Goal: Find specific page/section: Find specific page/section

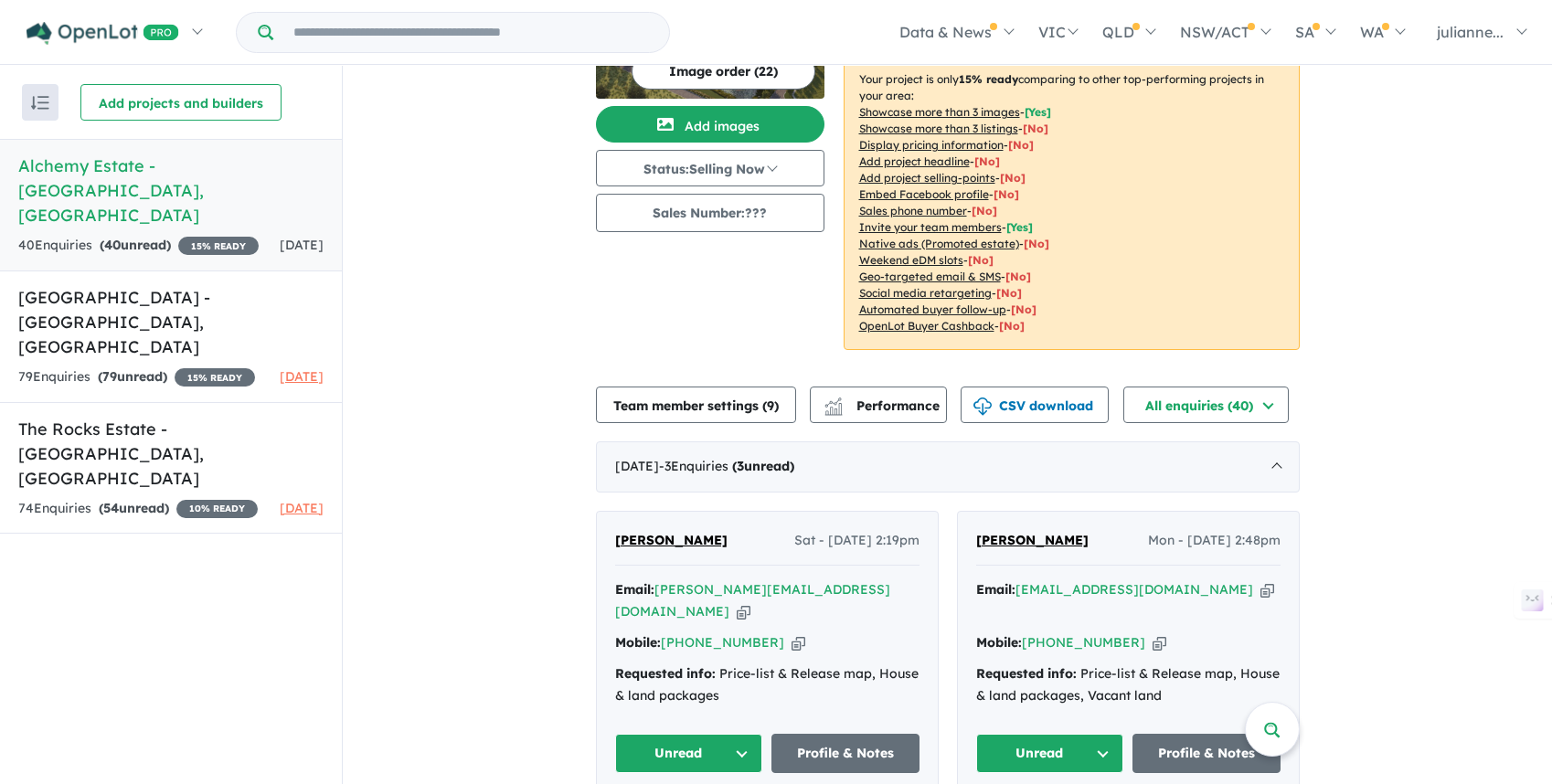
scroll to position [160, 0]
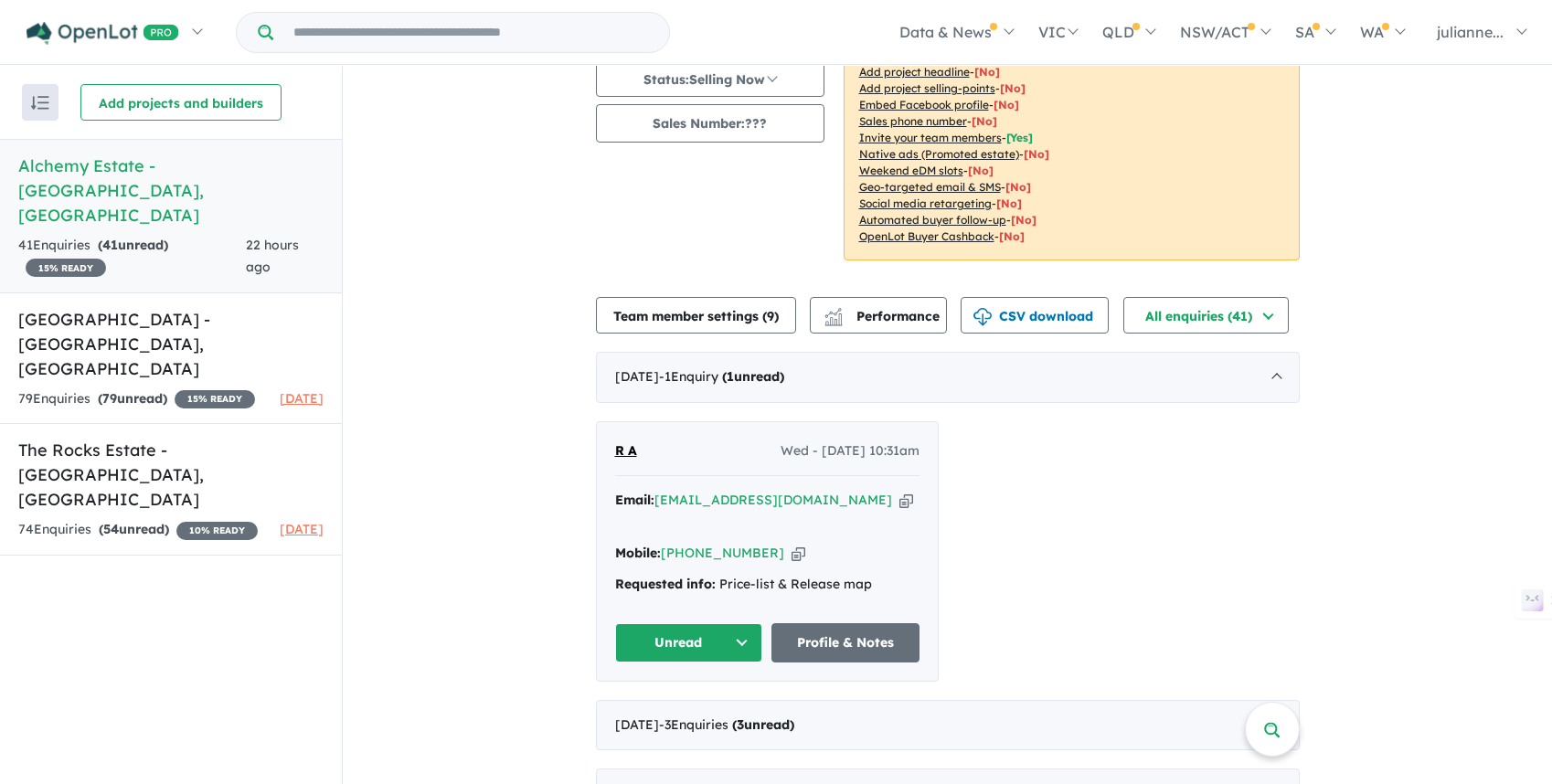
scroll to position [299, 0]
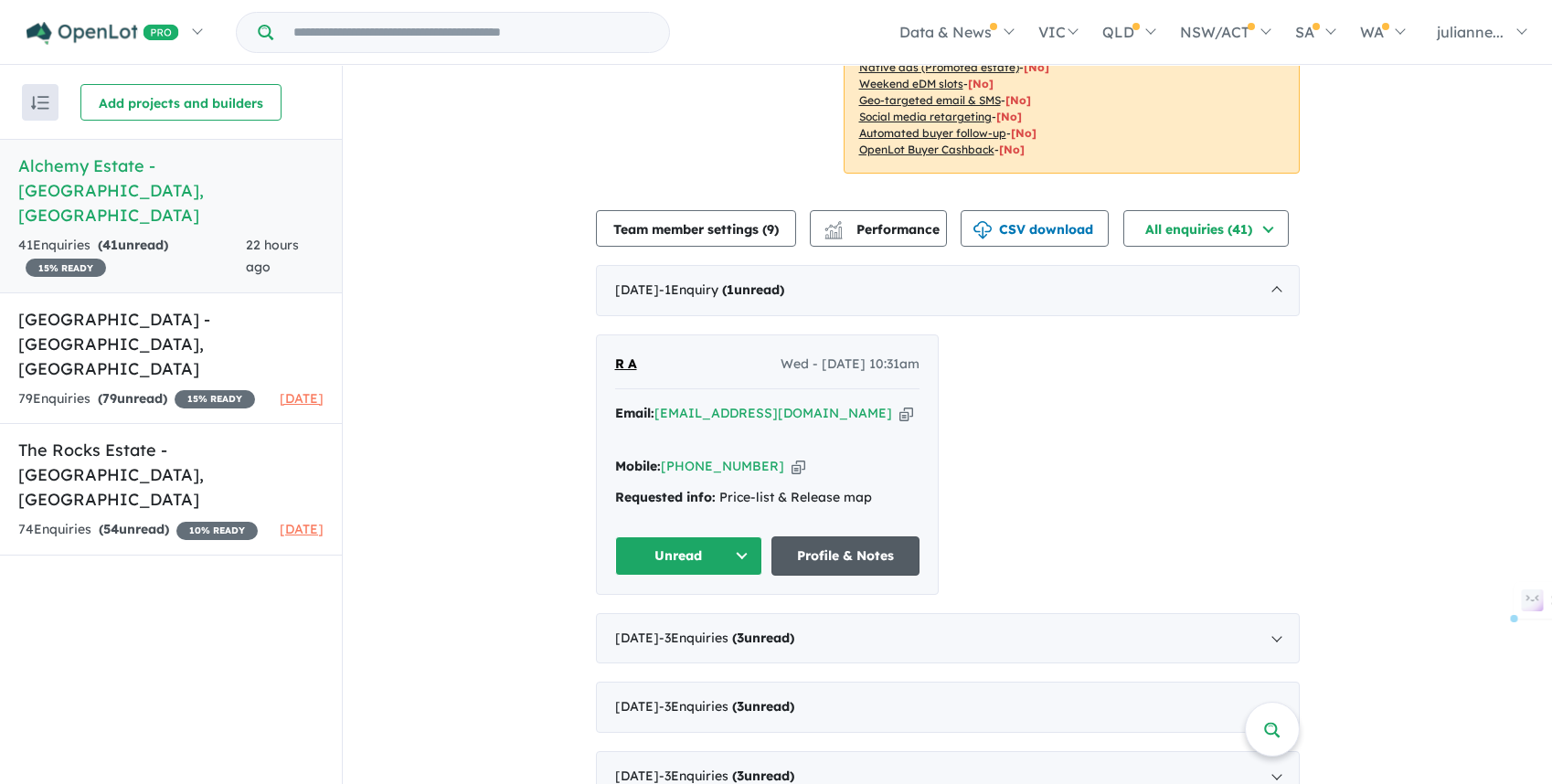
click at [874, 539] on link "Profile & Notes" at bounding box center [846, 556] width 148 height 39
